Goal: Check status: Check status

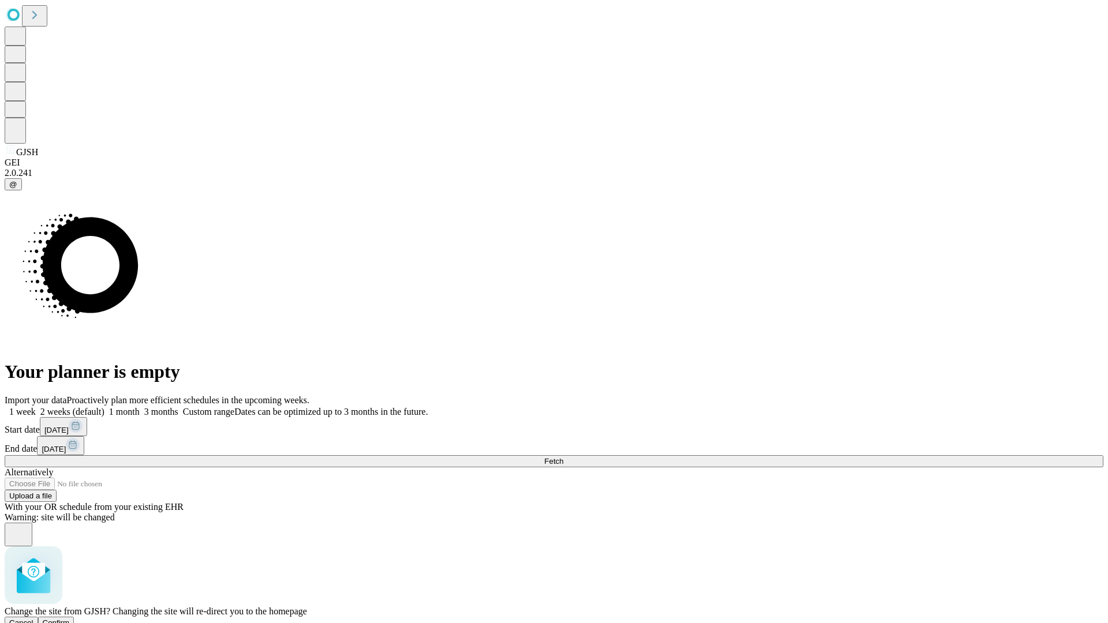
click at [70, 619] on span "Confirm" at bounding box center [56, 623] width 27 height 9
click at [104, 407] on label "2 weeks (default)" at bounding box center [70, 412] width 69 height 10
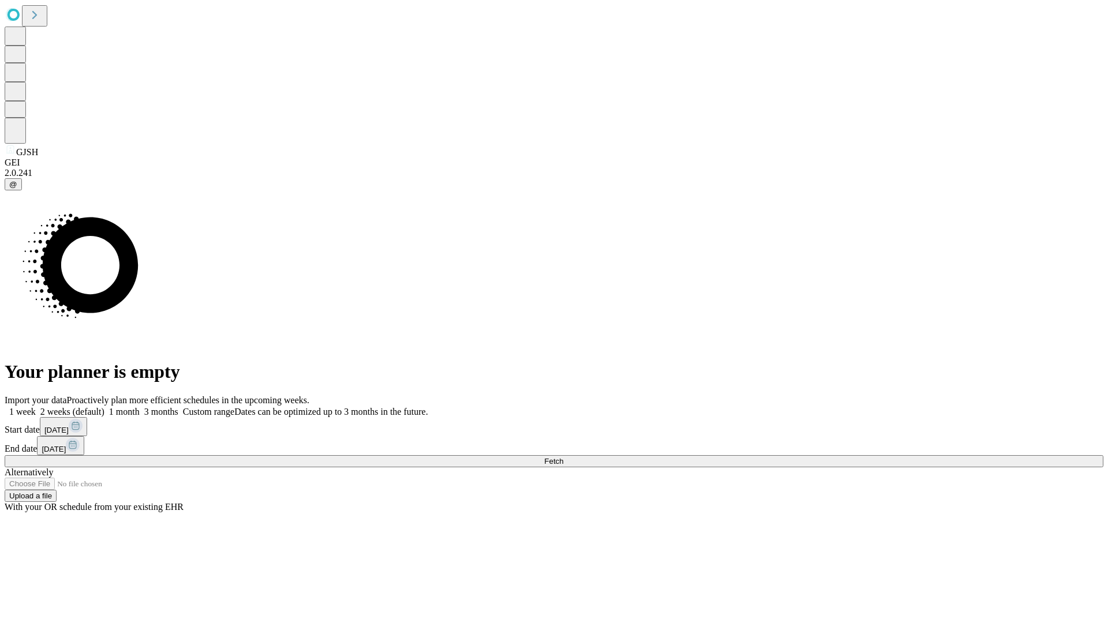
click at [563, 457] on span "Fetch" at bounding box center [553, 461] width 19 height 9
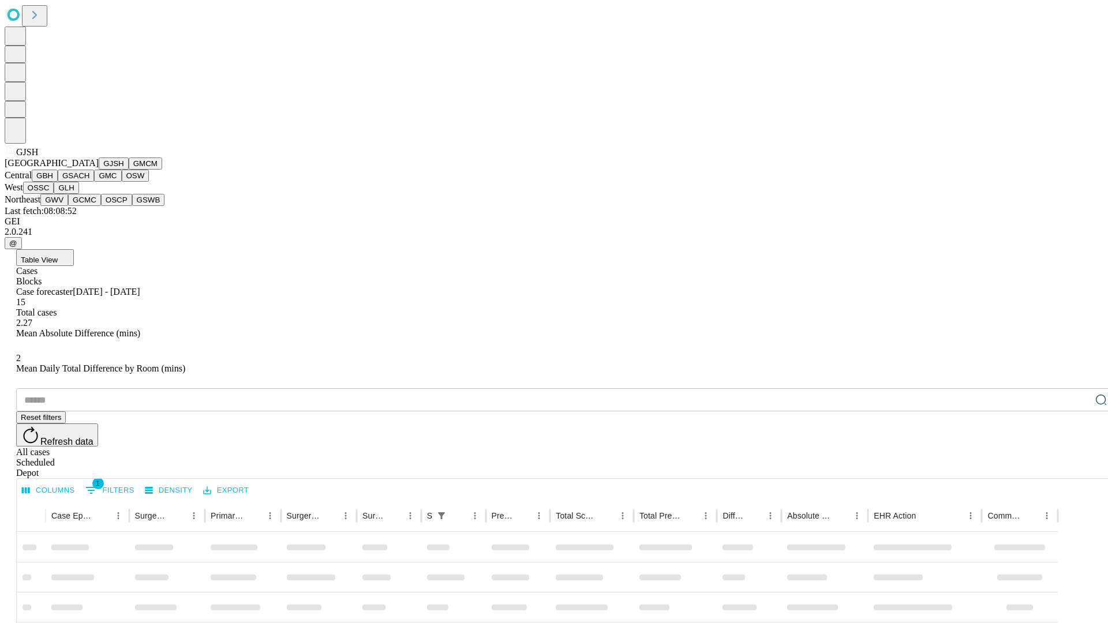
click at [129, 170] on button "GMCM" at bounding box center [145, 164] width 33 height 12
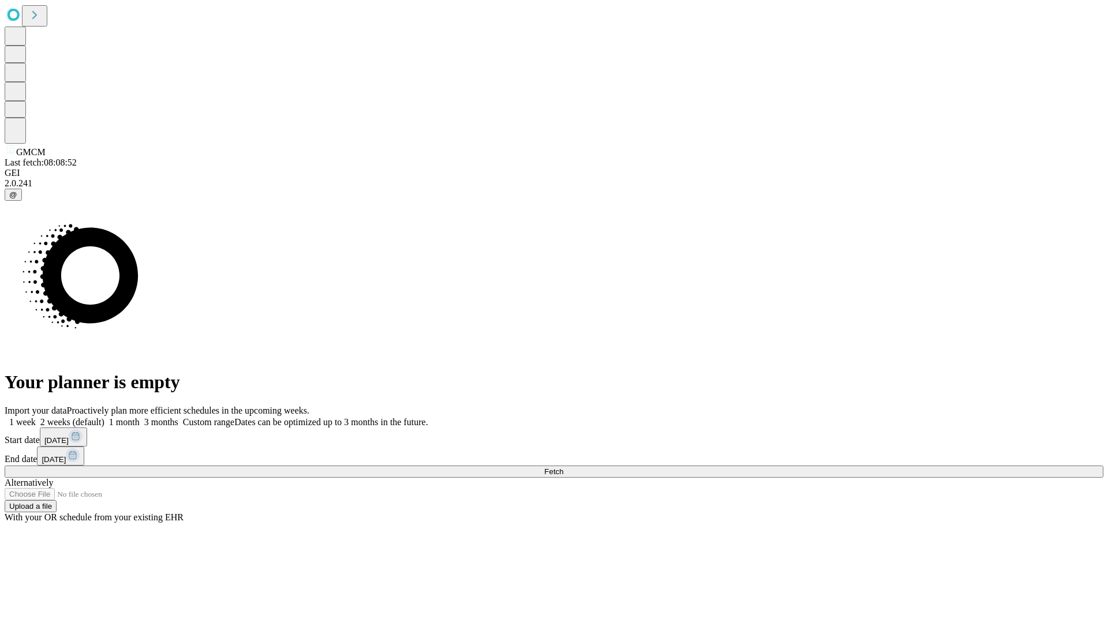
click at [104, 417] on label "2 weeks (default)" at bounding box center [70, 422] width 69 height 10
click at [563, 468] on span "Fetch" at bounding box center [553, 472] width 19 height 9
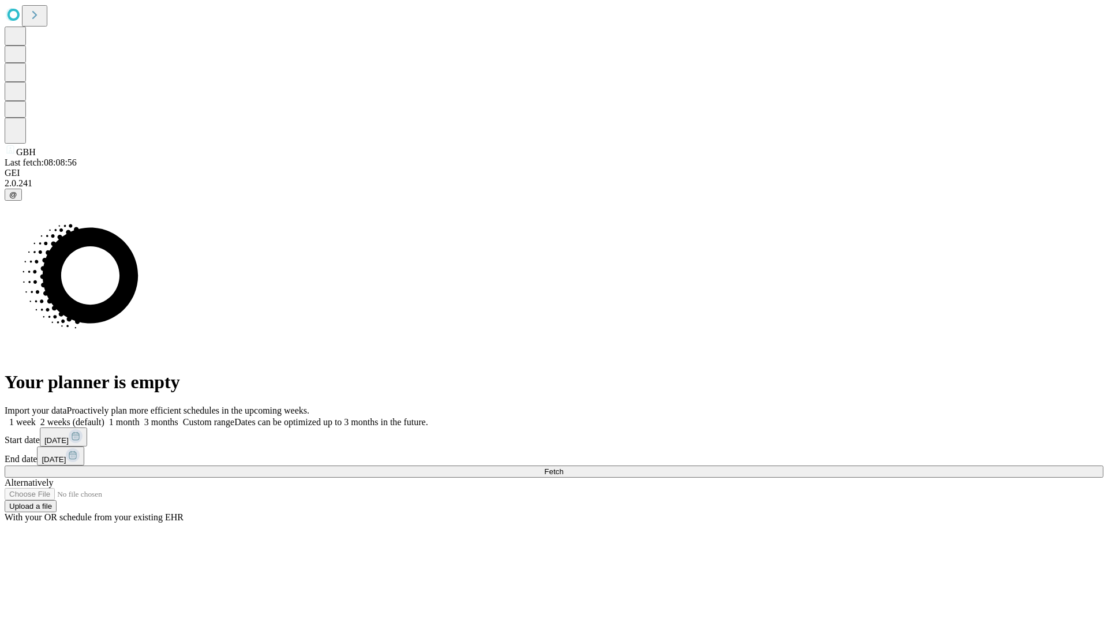
click at [104, 417] on label "2 weeks (default)" at bounding box center [70, 422] width 69 height 10
click at [563, 468] on span "Fetch" at bounding box center [553, 472] width 19 height 9
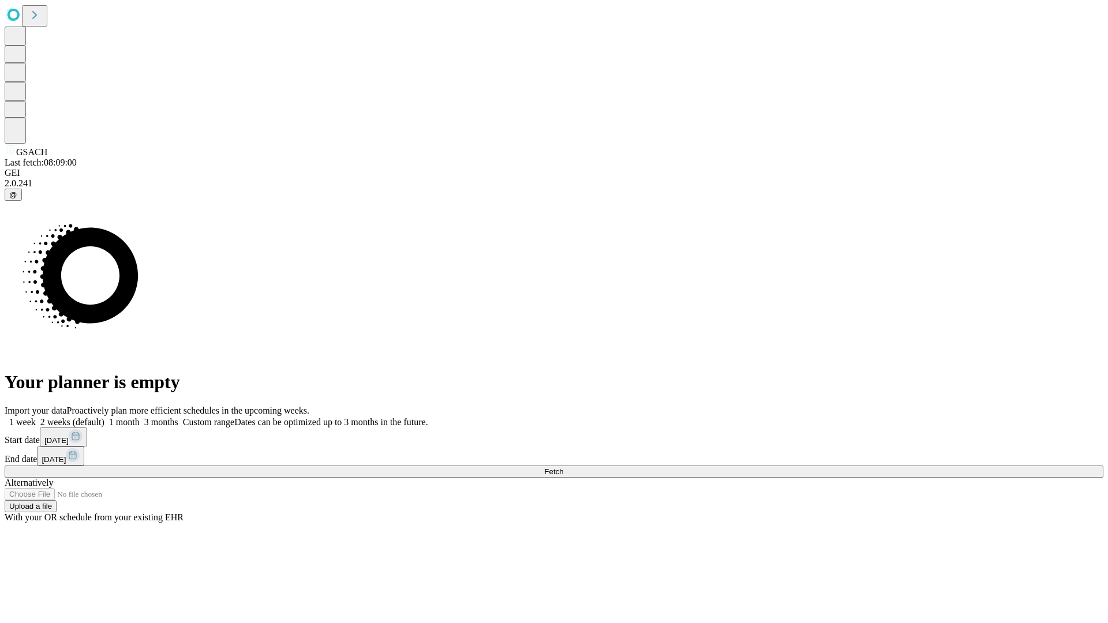
click at [104, 417] on label "2 weeks (default)" at bounding box center [70, 422] width 69 height 10
click at [563, 468] on span "Fetch" at bounding box center [553, 472] width 19 height 9
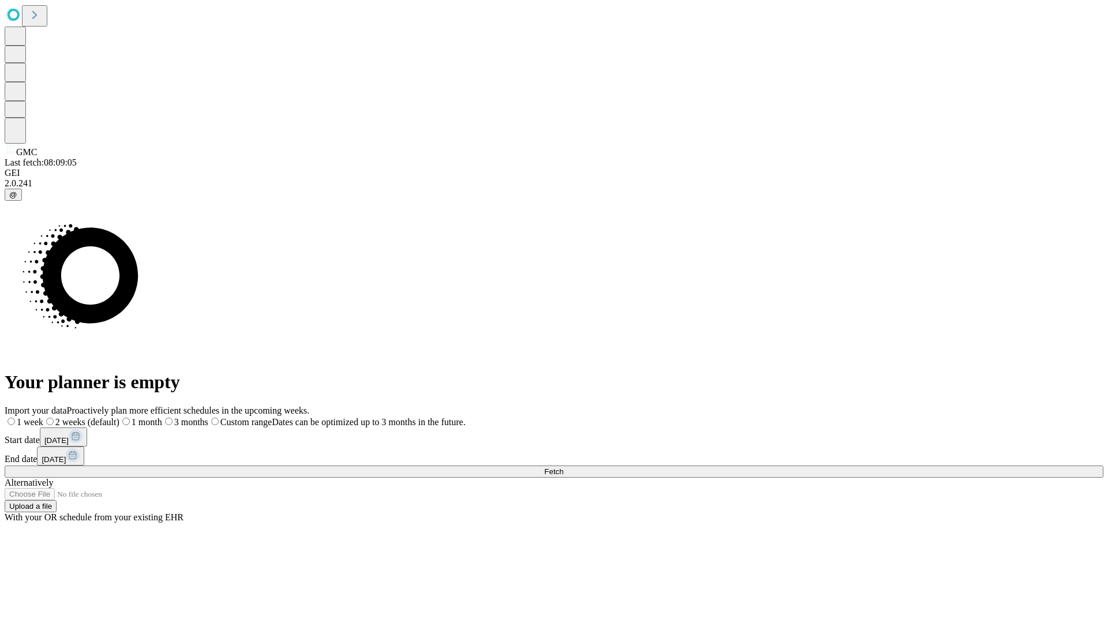
click at [119, 417] on label "2 weeks (default)" at bounding box center [81, 422] width 76 height 10
click at [563, 468] on span "Fetch" at bounding box center [553, 472] width 19 height 9
click at [104, 417] on label "2 weeks (default)" at bounding box center [70, 422] width 69 height 10
click at [563, 468] on span "Fetch" at bounding box center [553, 472] width 19 height 9
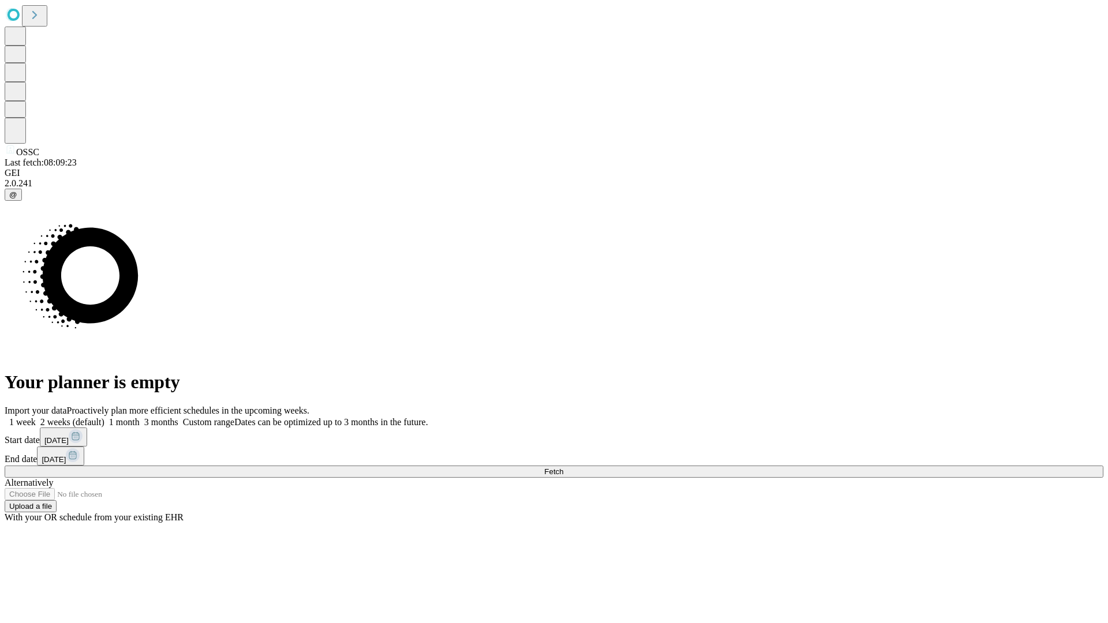
click at [104, 417] on label "2 weeks (default)" at bounding box center [70, 422] width 69 height 10
click at [563, 468] on span "Fetch" at bounding box center [553, 472] width 19 height 9
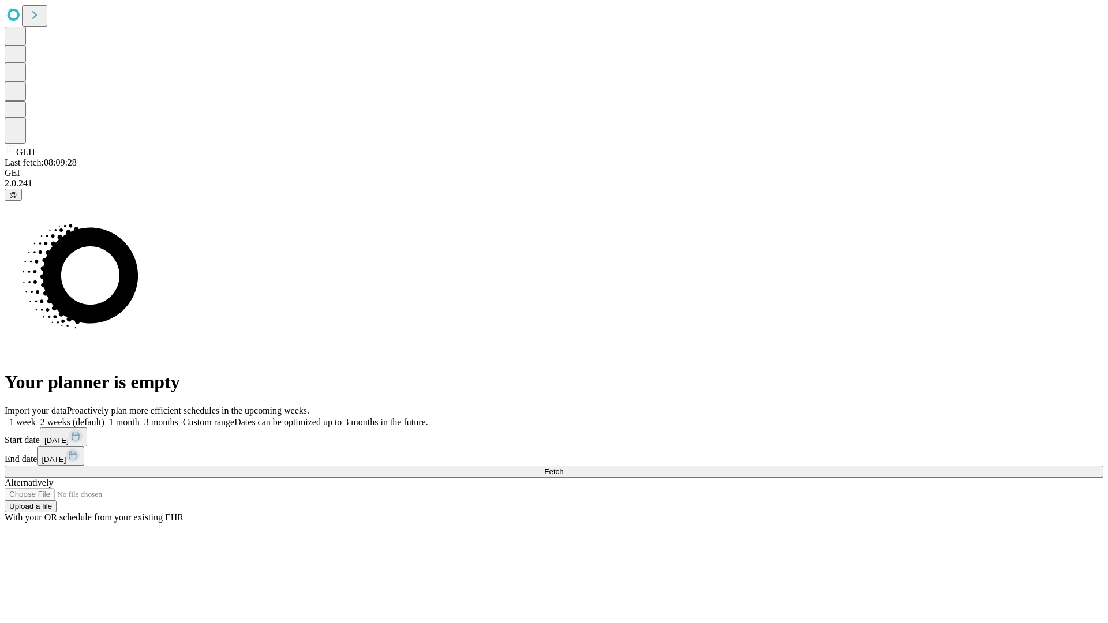
click at [104, 417] on label "2 weeks (default)" at bounding box center [70, 422] width 69 height 10
click at [563, 468] on span "Fetch" at bounding box center [553, 472] width 19 height 9
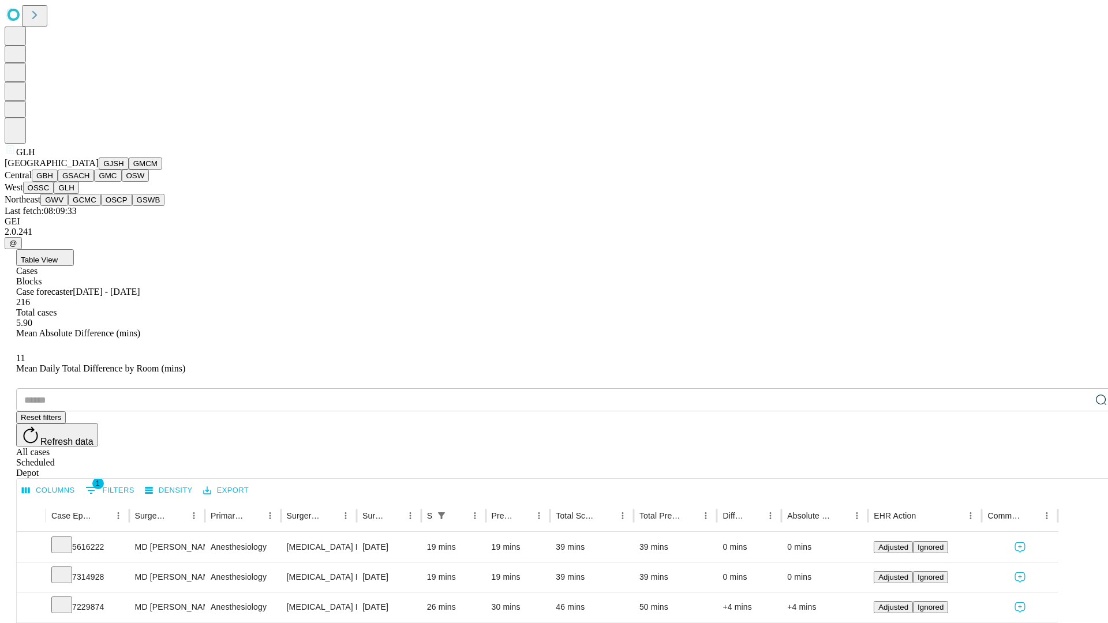
click at [68, 206] on button "GWV" at bounding box center [54, 200] width 28 height 12
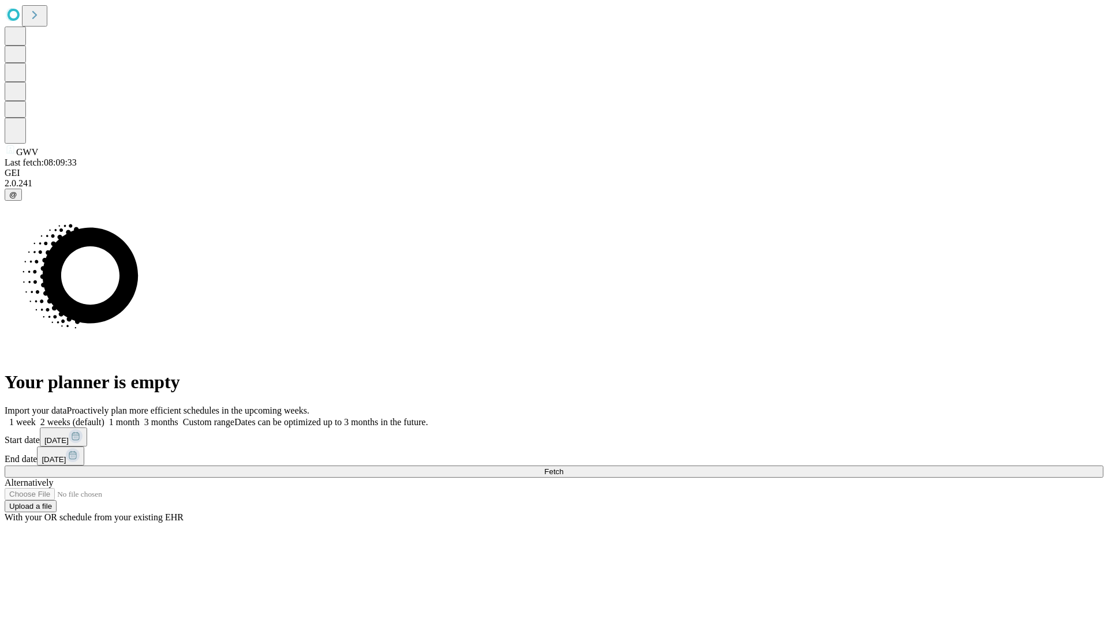
click at [104, 417] on label "2 weeks (default)" at bounding box center [70, 422] width 69 height 10
click at [563, 468] on span "Fetch" at bounding box center [553, 472] width 19 height 9
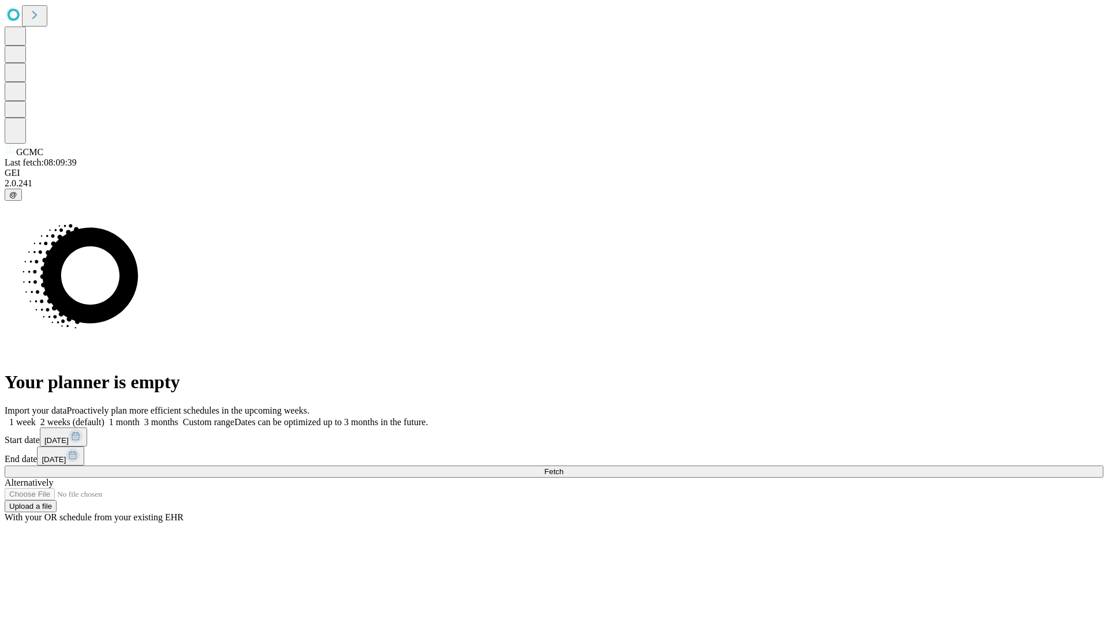
click at [104, 417] on label "2 weeks (default)" at bounding box center [70, 422] width 69 height 10
click at [563, 468] on span "Fetch" at bounding box center [553, 472] width 19 height 9
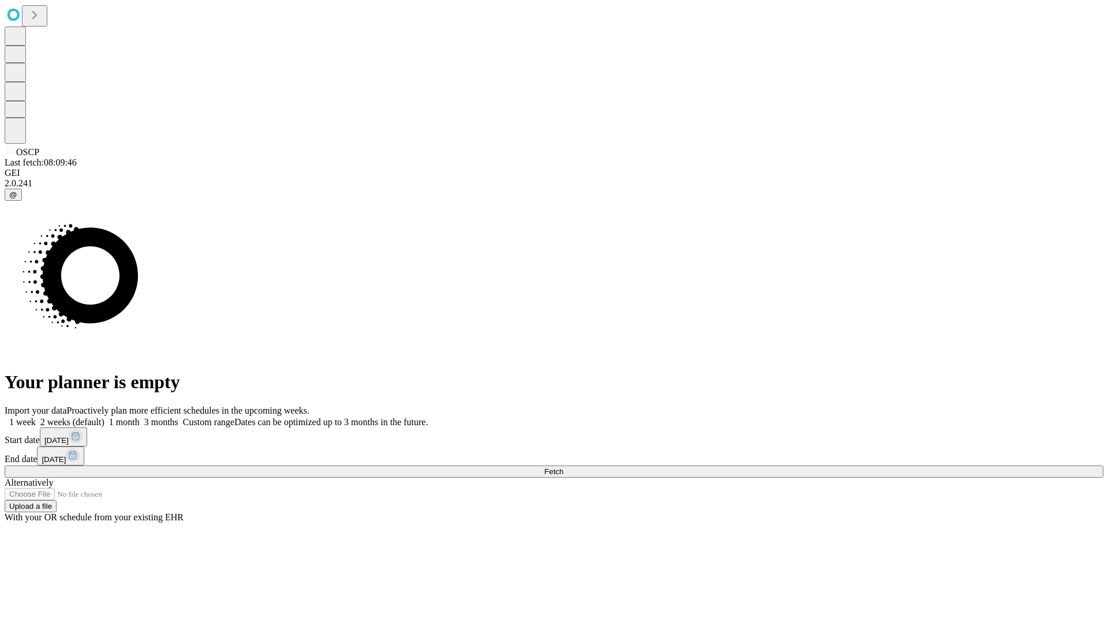
click at [104, 417] on label "2 weeks (default)" at bounding box center [70, 422] width 69 height 10
click at [563, 468] on span "Fetch" at bounding box center [553, 472] width 19 height 9
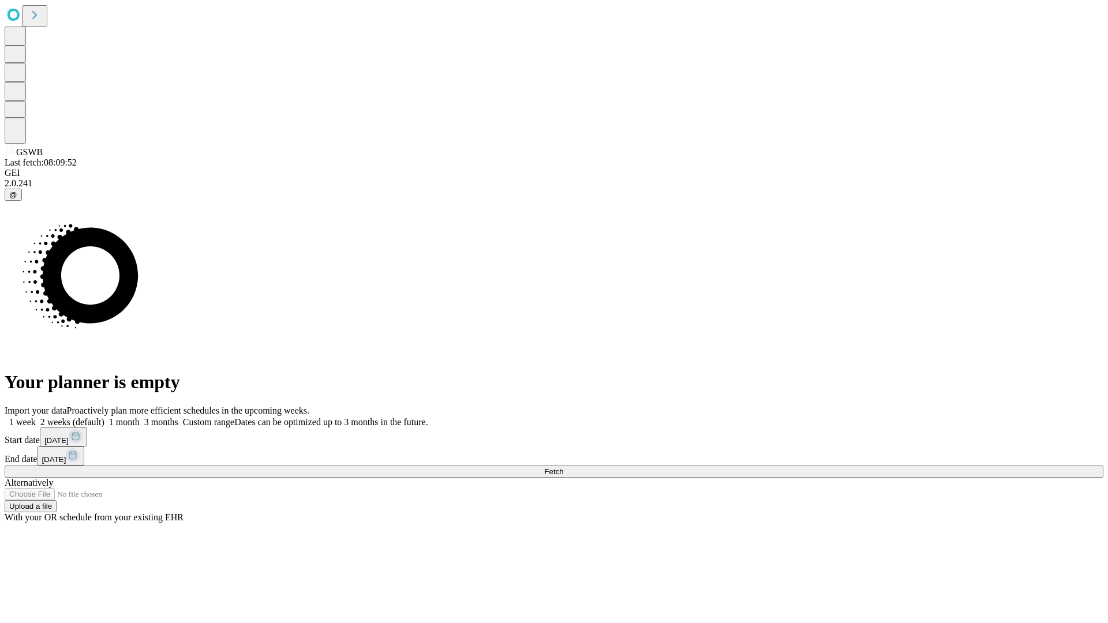
click at [104, 417] on label "2 weeks (default)" at bounding box center [70, 422] width 69 height 10
click at [563, 468] on span "Fetch" at bounding box center [553, 472] width 19 height 9
